Goal: Task Accomplishment & Management: Manage account settings

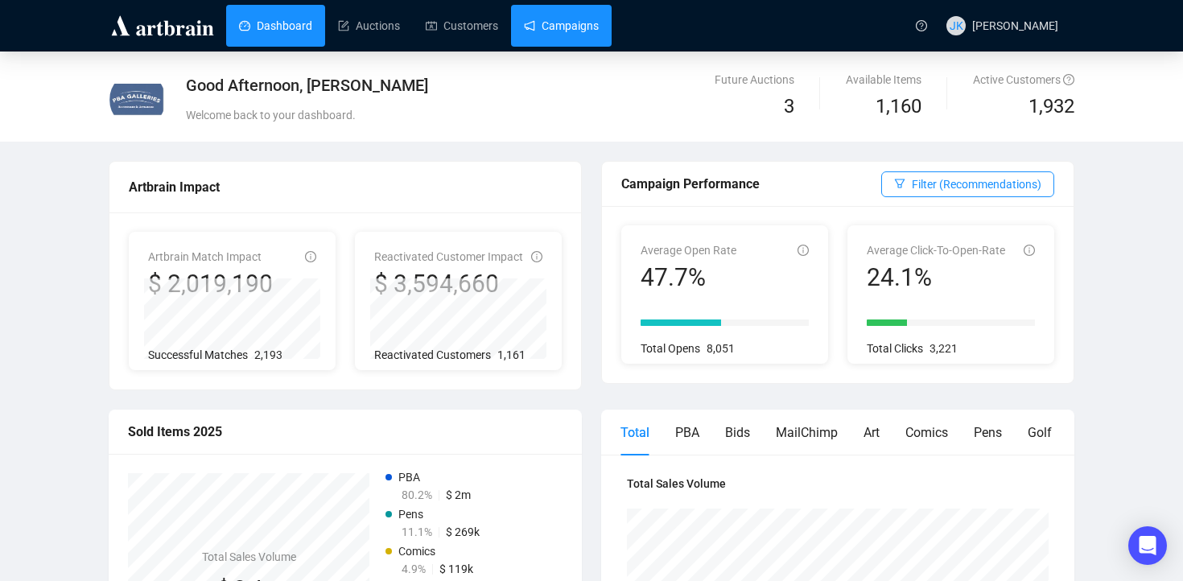
click at [574, 28] on link "Campaigns" at bounding box center [561, 26] width 75 height 42
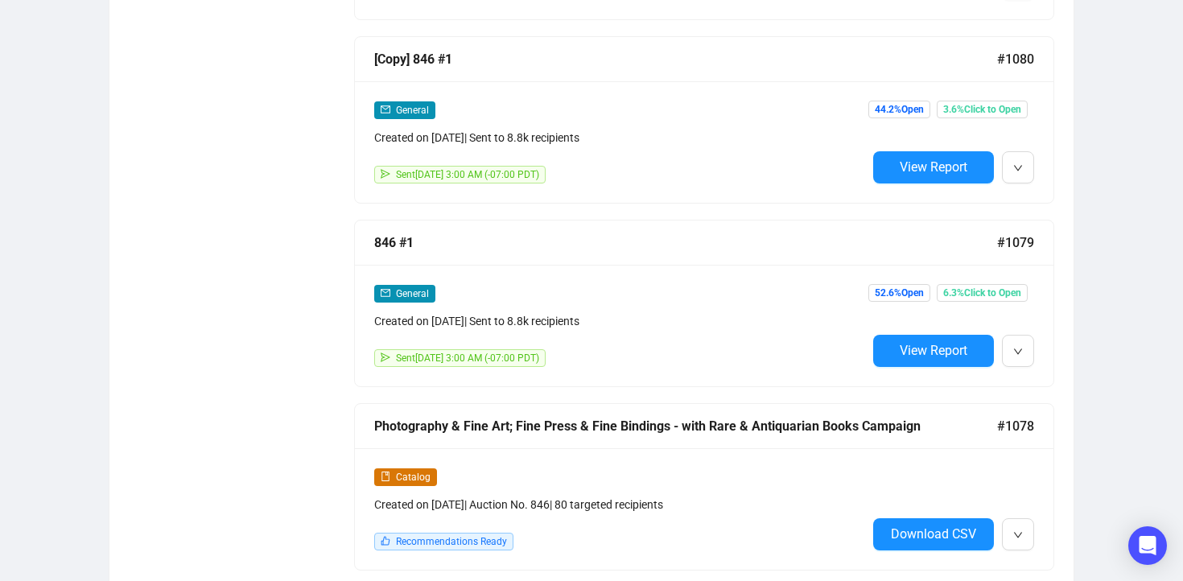
scroll to position [1177, 0]
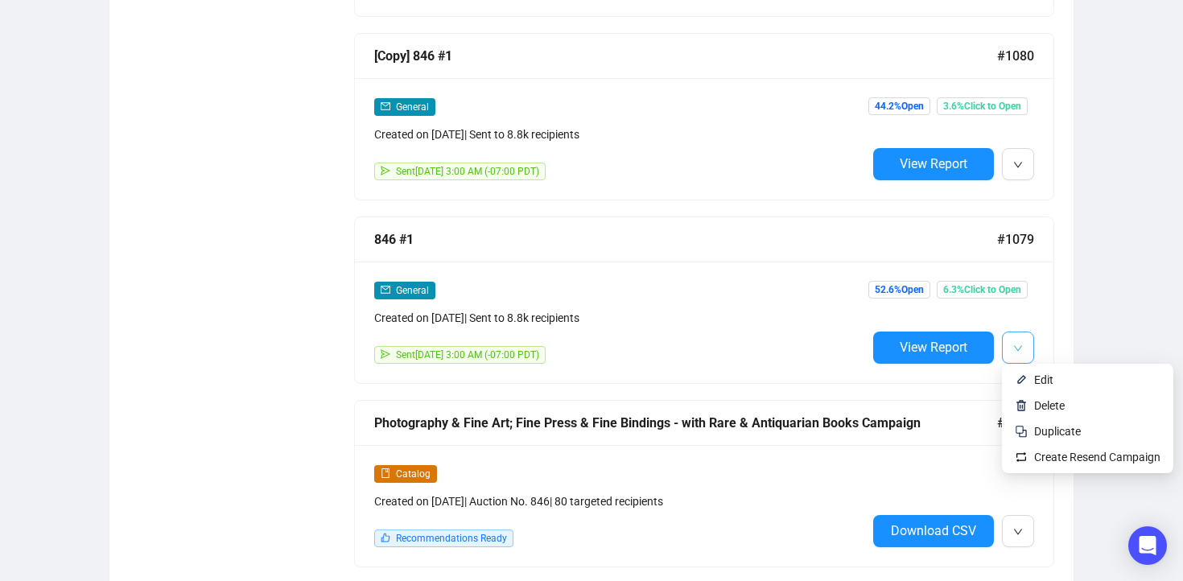
click at [1019, 353] on span "button" at bounding box center [1018, 347] width 10 height 20
click at [1030, 378] on li "Edit" at bounding box center [1087, 380] width 165 height 26
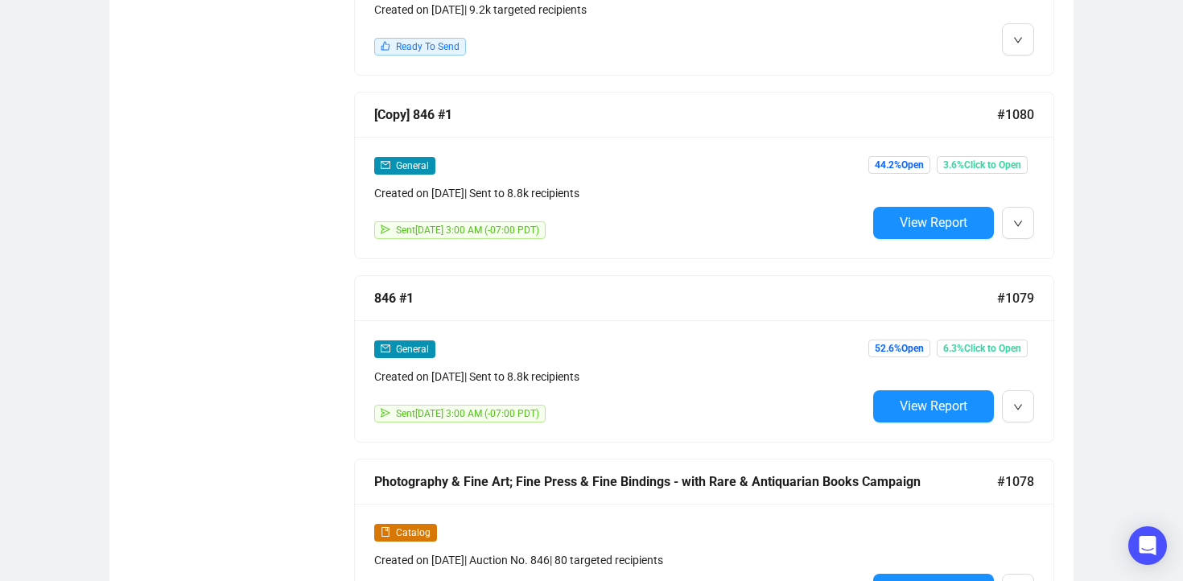
scroll to position [1148, 0]
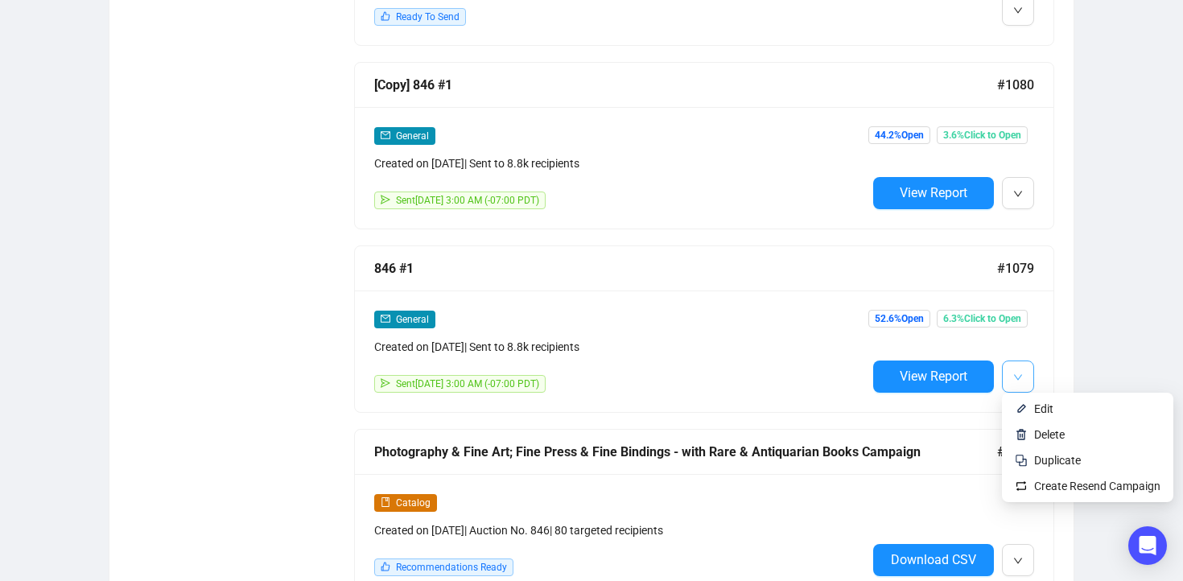
click at [1016, 372] on icon "down" at bounding box center [1018, 377] width 10 height 10
click at [1054, 462] on span "Duplicate" at bounding box center [1057, 460] width 47 height 13
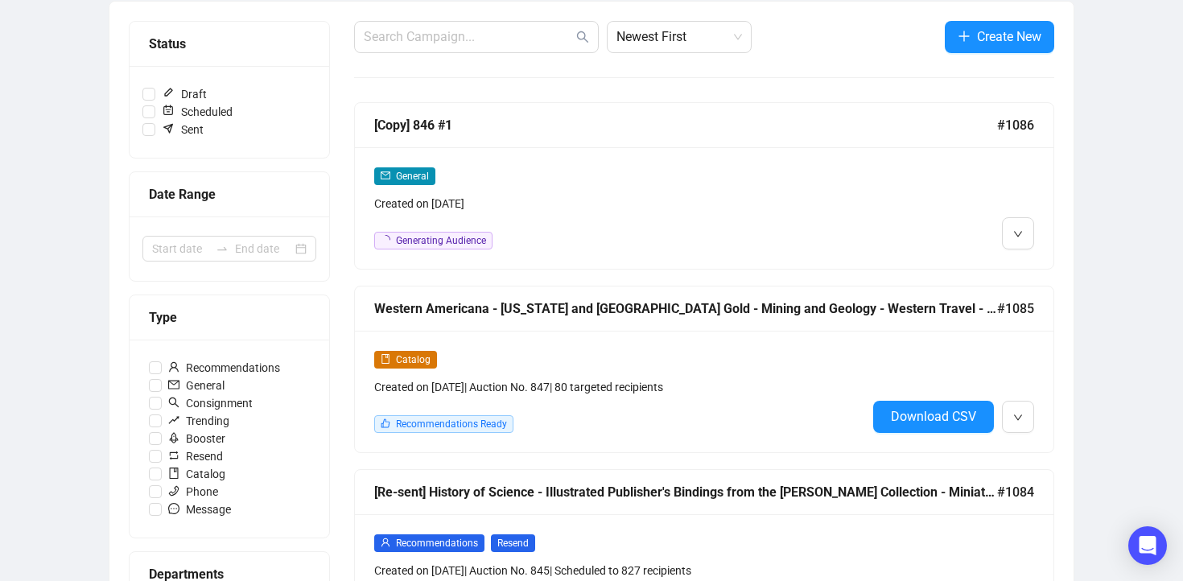
scroll to position [203, 0]
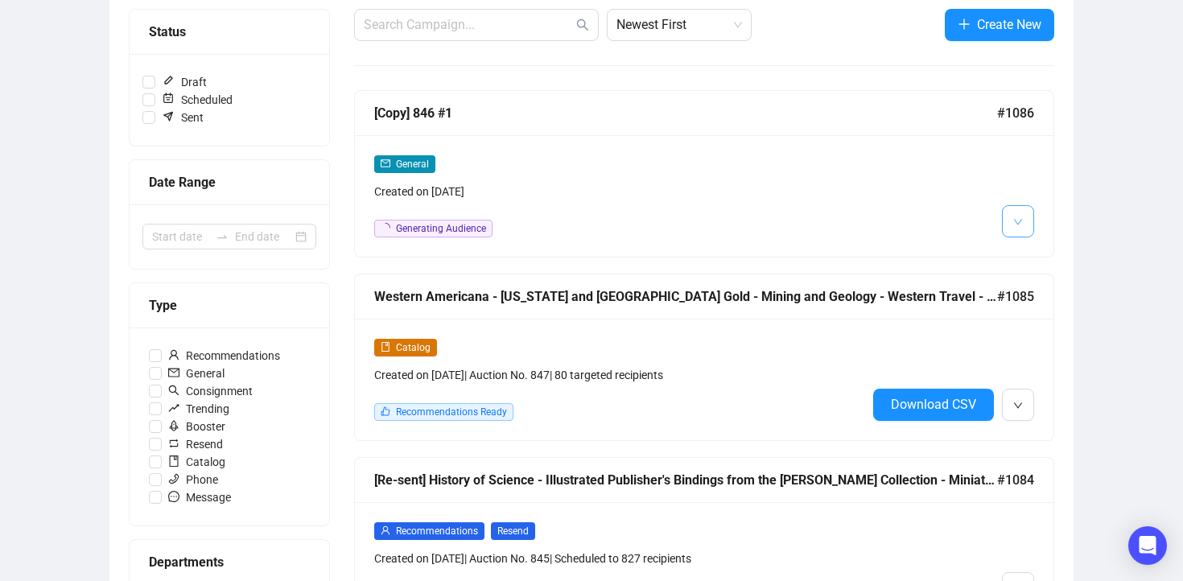
click at [1015, 219] on icon "down" at bounding box center [1018, 222] width 10 height 10
click at [1024, 246] on li "Edit" at bounding box center [1047, 256] width 85 height 26
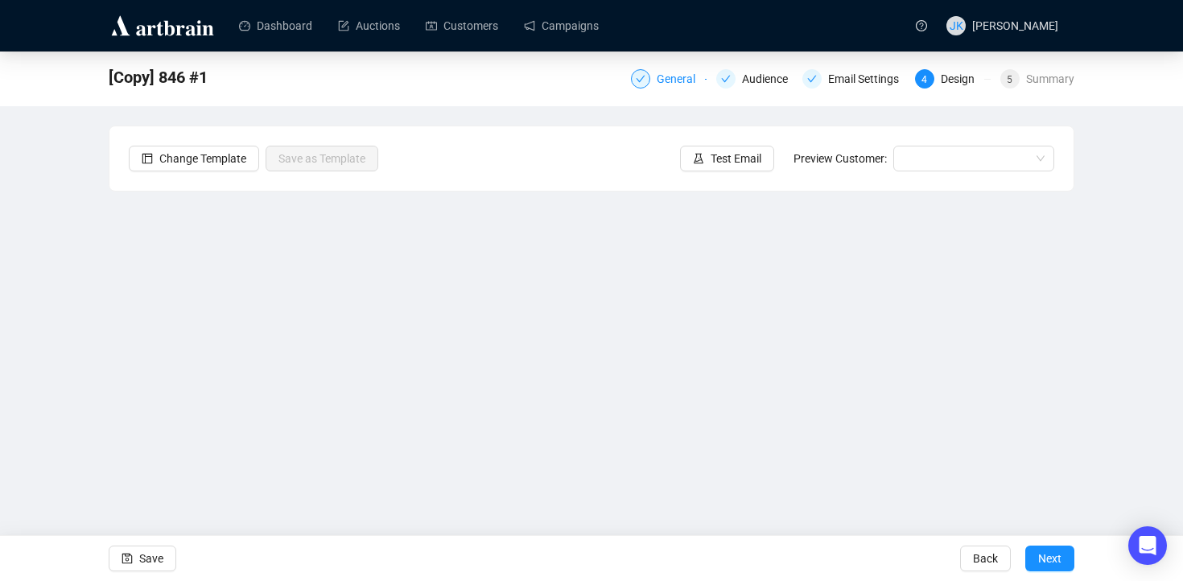
click at [661, 80] on div "General" at bounding box center [680, 78] width 48 height 19
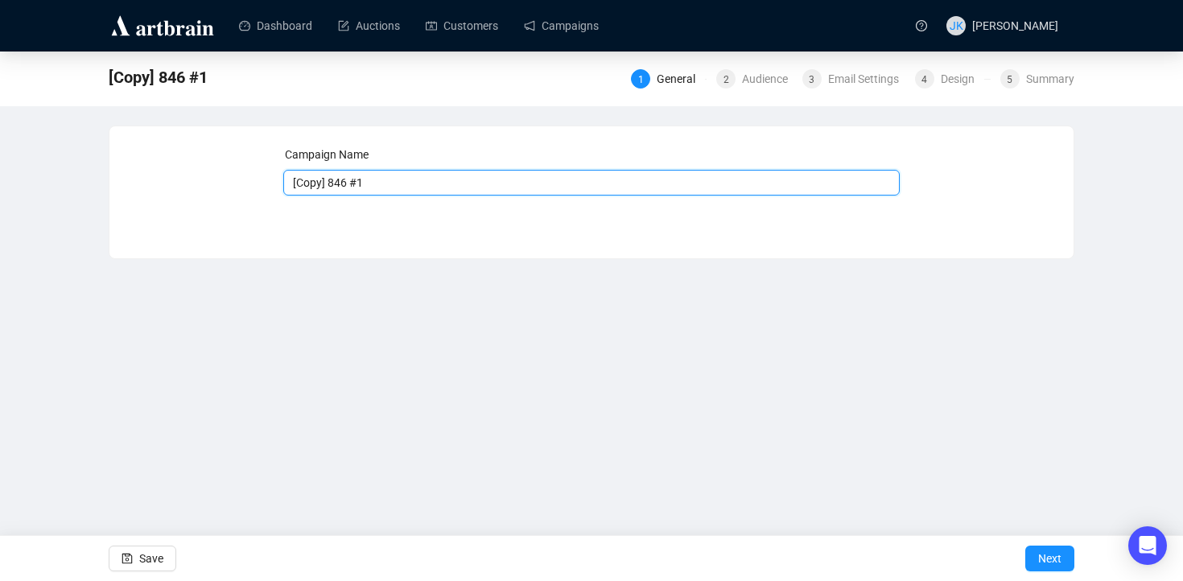
drag, startPoint x: 327, startPoint y: 182, endPoint x: 233, endPoint y: 191, distance: 95.3
click at [233, 191] on div "Campaign Name [Copy] 846 #1 Save Next" at bounding box center [591, 180] width 925 height 69
type input "Revision 846 #1"
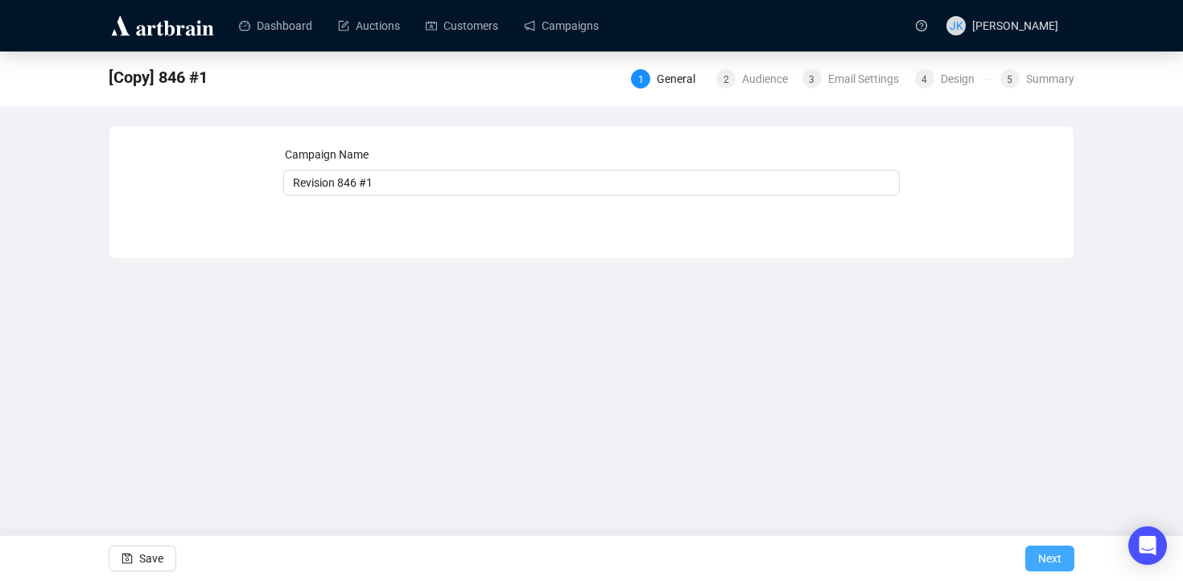
click at [1049, 548] on span "Next" at bounding box center [1049, 558] width 23 height 45
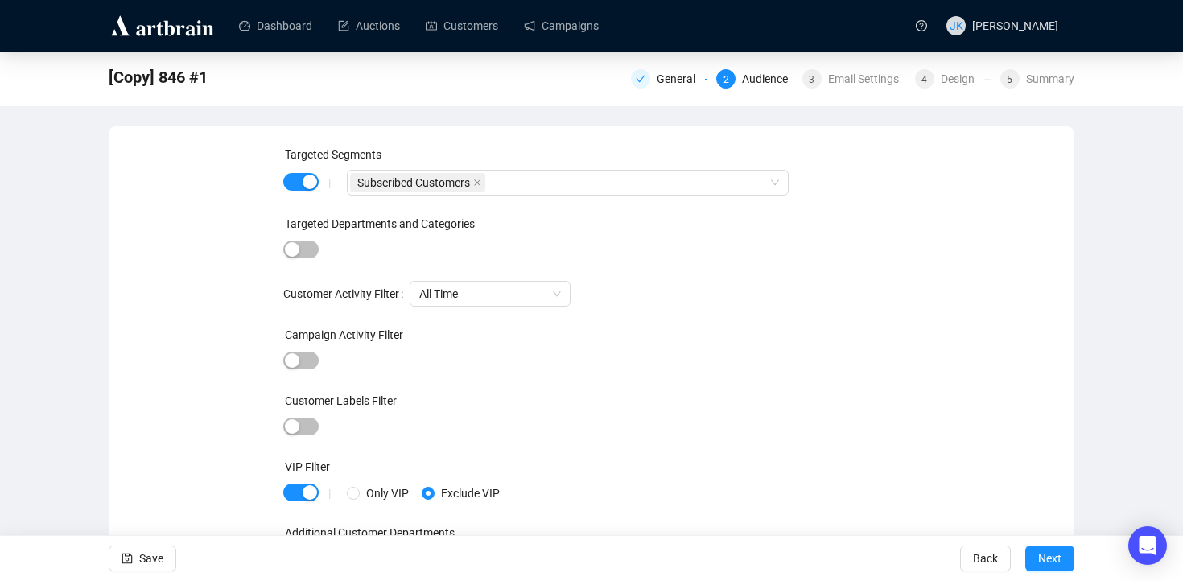
click at [1049, 548] on span "Next" at bounding box center [1049, 558] width 23 height 45
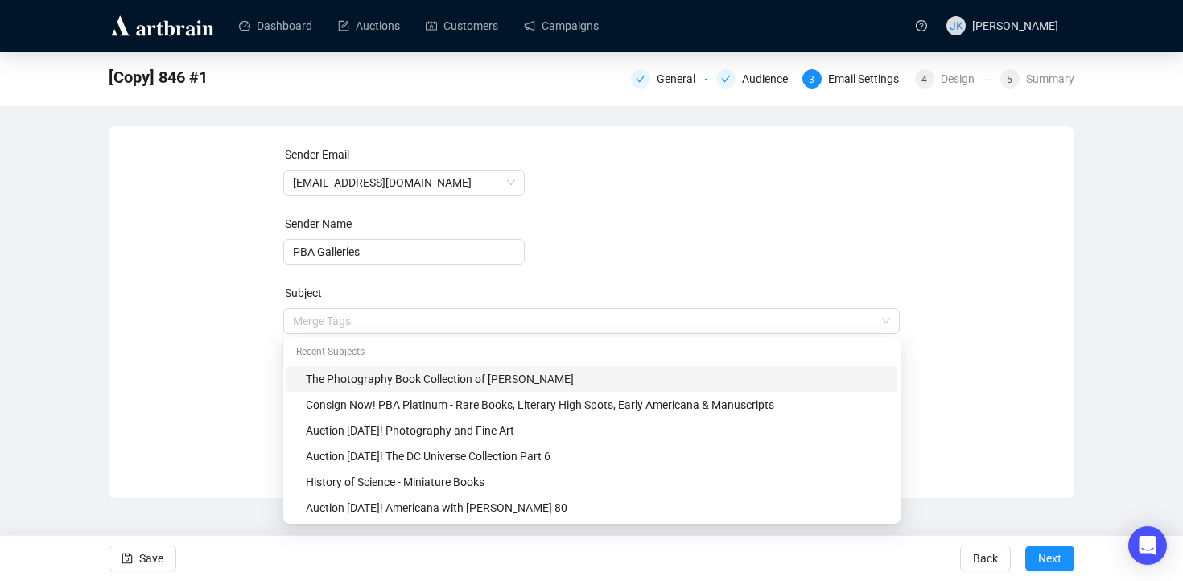
click at [293, 323] on span "Merge Tags The Photography Book Collection of [PERSON_NAME]" at bounding box center [591, 337] width 617 height 45
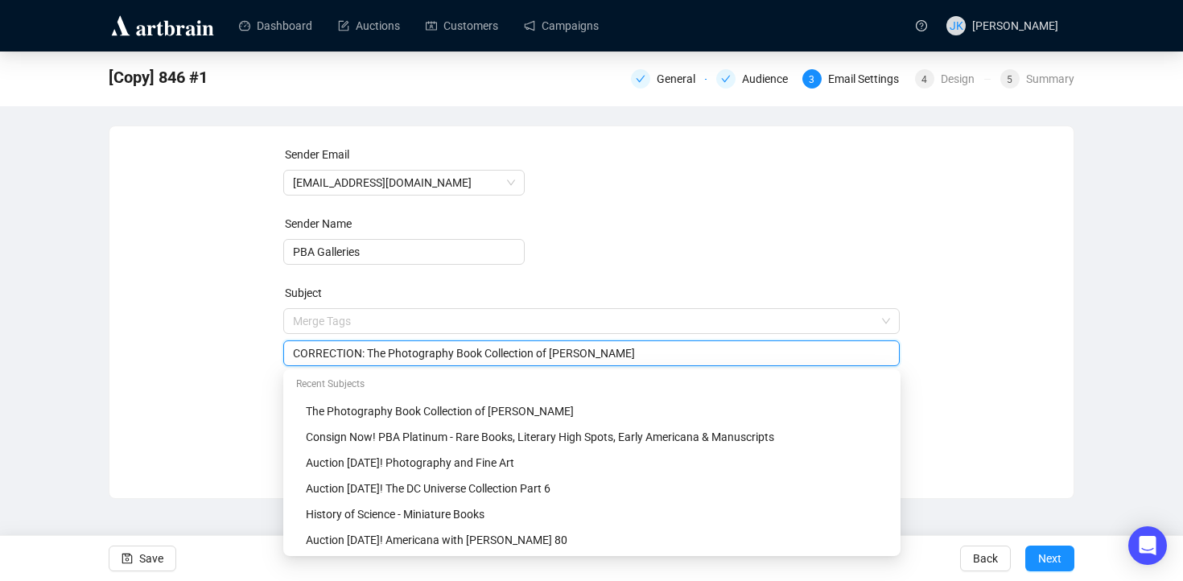
type input "CORRECTION: The Photography Book Collection of [PERSON_NAME]"
click at [702, 195] on form "Sender Email [EMAIL_ADDRESS][DOMAIN_NAME] Sender Name PBA Galleries Subject Mer…" at bounding box center [591, 291] width 617 height 290
drag, startPoint x: 368, startPoint y: 356, endPoint x: 276, endPoint y: 340, distance: 93.9
click at [276, 340] on div "Sender Email [EMAIL_ADDRESS][DOMAIN_NAME] Sender Name PBA Galleries Subject Mer…" at bounding box center [591, 300] width 925 height 309
click at [647, 220] on form "Sender Email [EMAIL_ADDRESS][DOMAIN_NAME] Sender Name PBA Galleries Subject Mer…" at bounding box center [591, 291] width 617 height 290
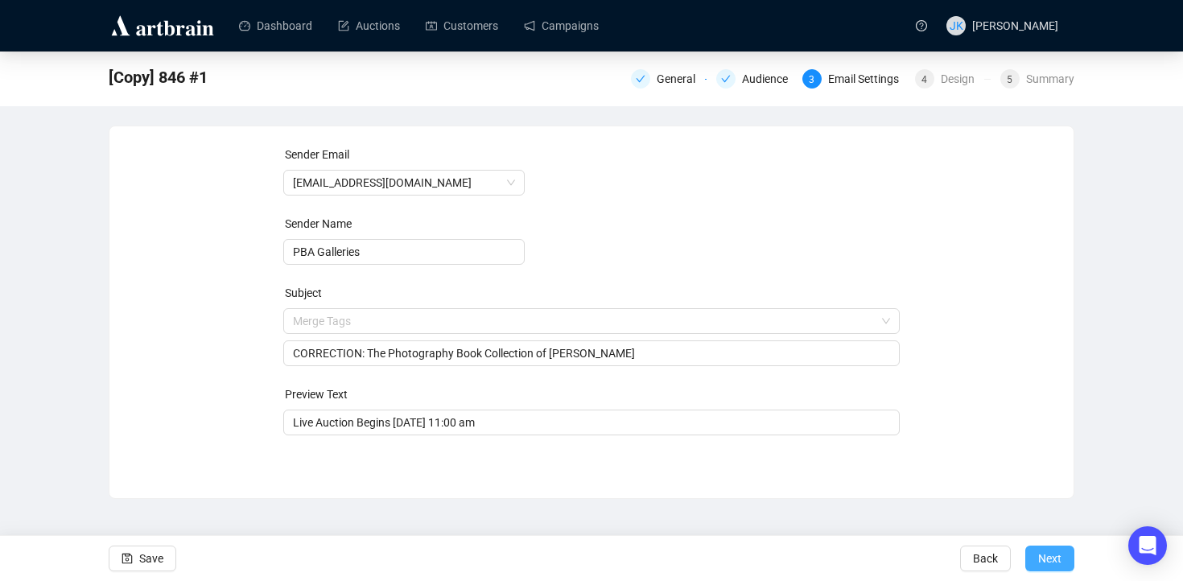
click at [1039, 552] on span "Next" at bounding box center [1049, 558] width 23 height 45
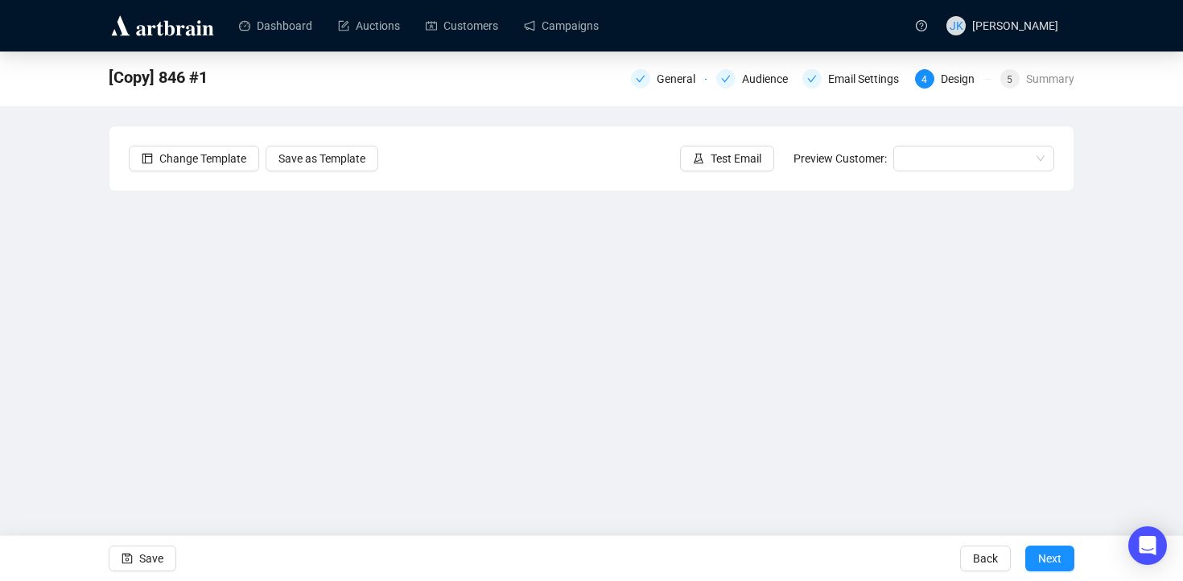
scroll to position [18, 0]
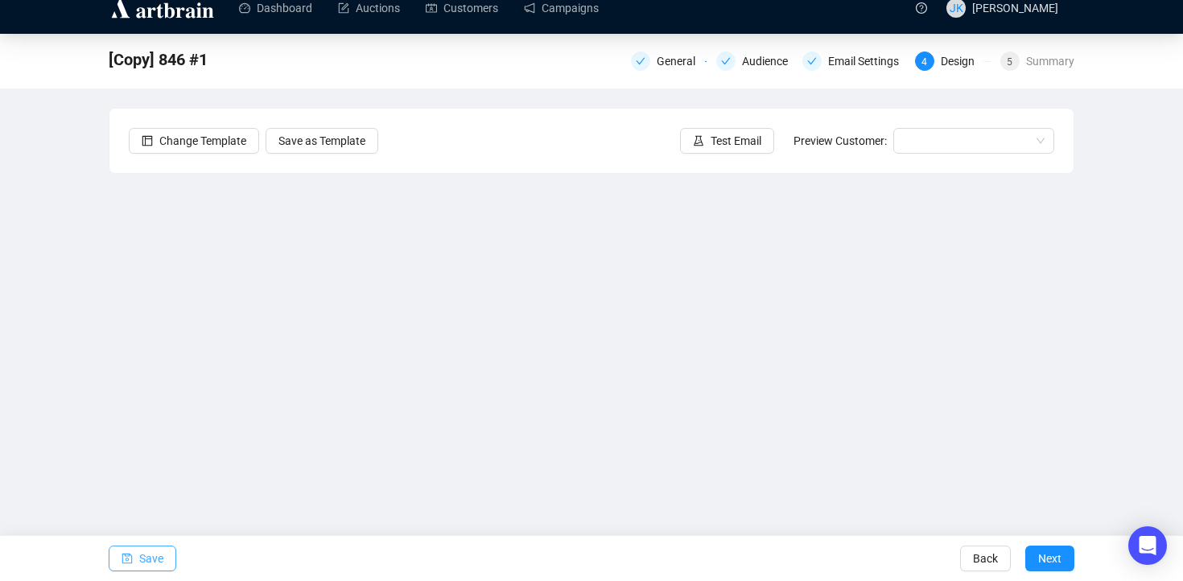
click at [169, 549] on button "Save" at bounding box center [143, 558] width 68 height 26
click at [597, 13] on link "Campaigns" at bounding box center [561, 8] width 75 height 42
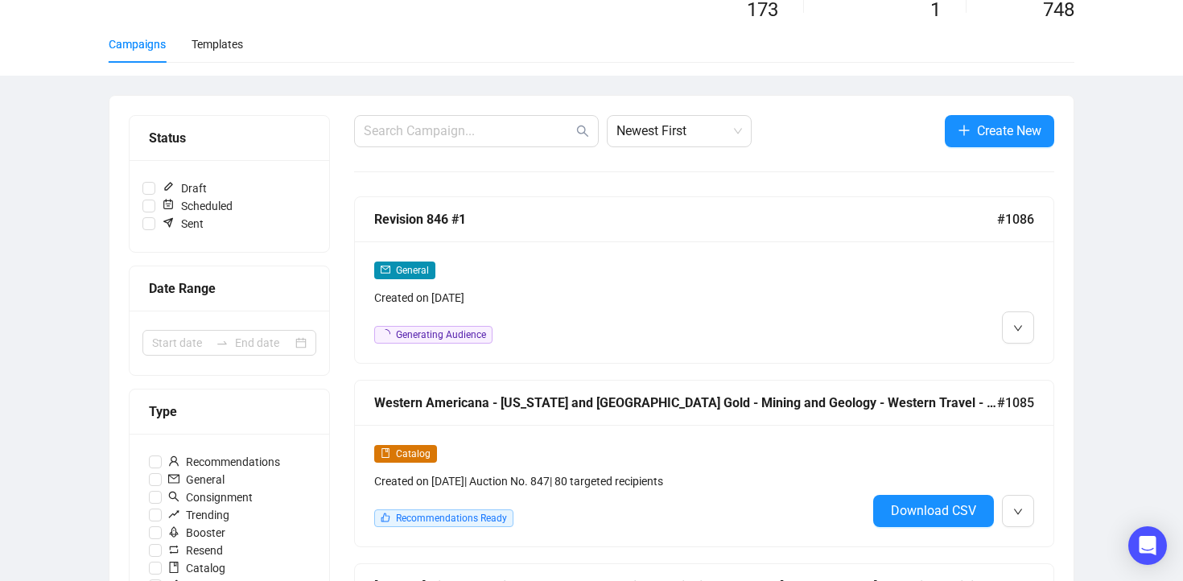
scroll to position [188, 0]
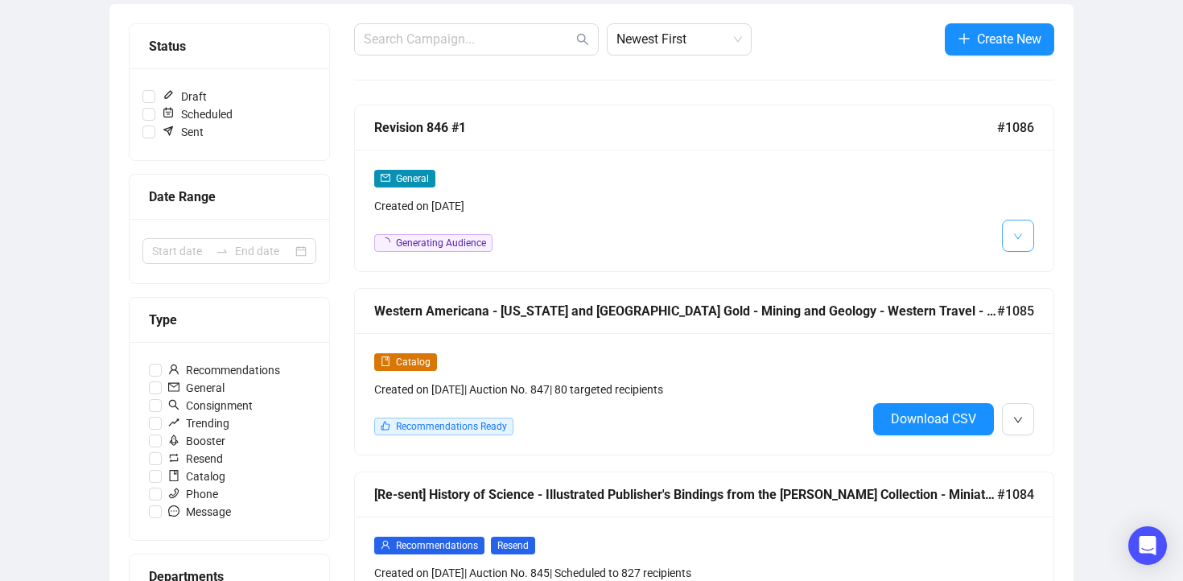
click at [1019, 236] on icon "down" at bounding box center [1018, 236] width 8 height 6
click at [1035, 294] on span "Delete" at bounding box center [1049, 296] width 31 height 13
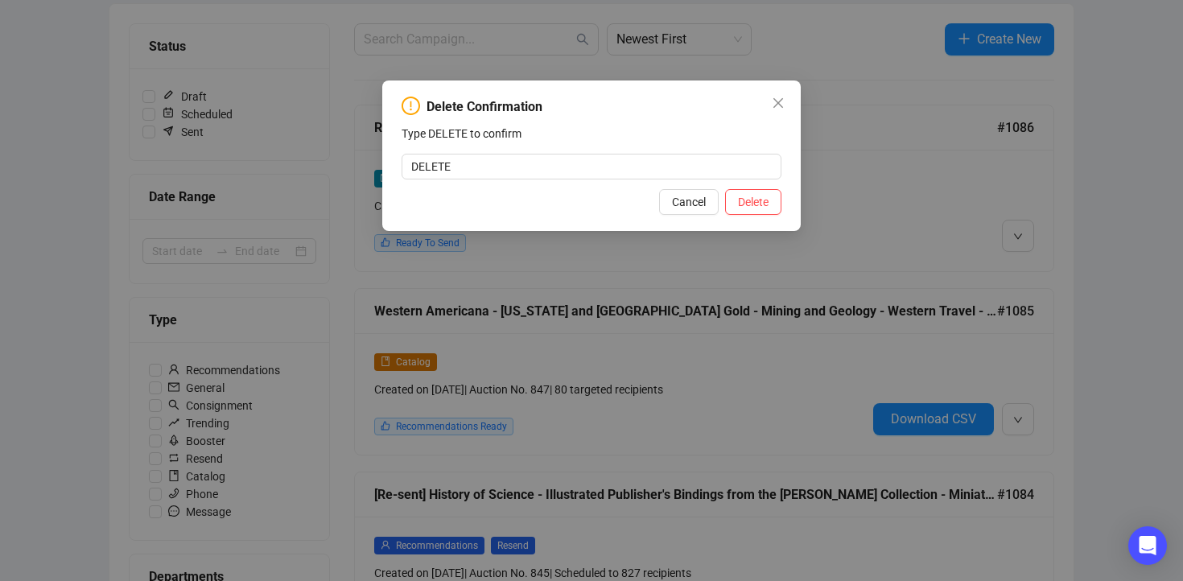
type input "DELETE"
click at [698, 135] on p "Type DELETE to confirm" at bounding box center [591, 134] width 380 height 18
click at [759, 207] on span "Delete" at bounding box center [753, 202] width 31 height 18
